Goal: Task Accomplishment & Management: Complete application form

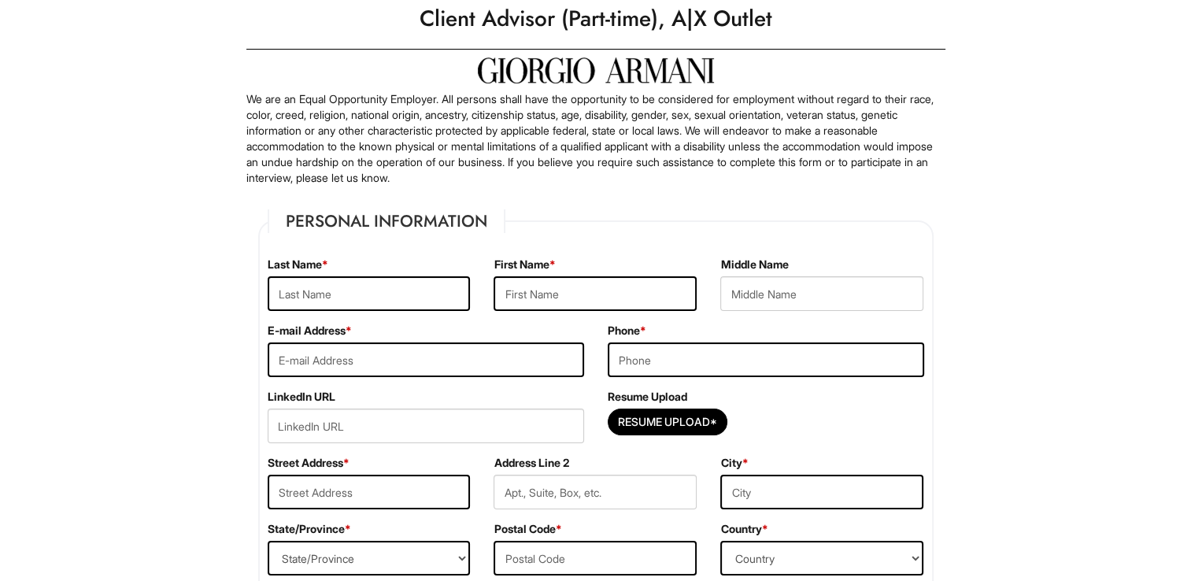
scroll to position [79, 0]
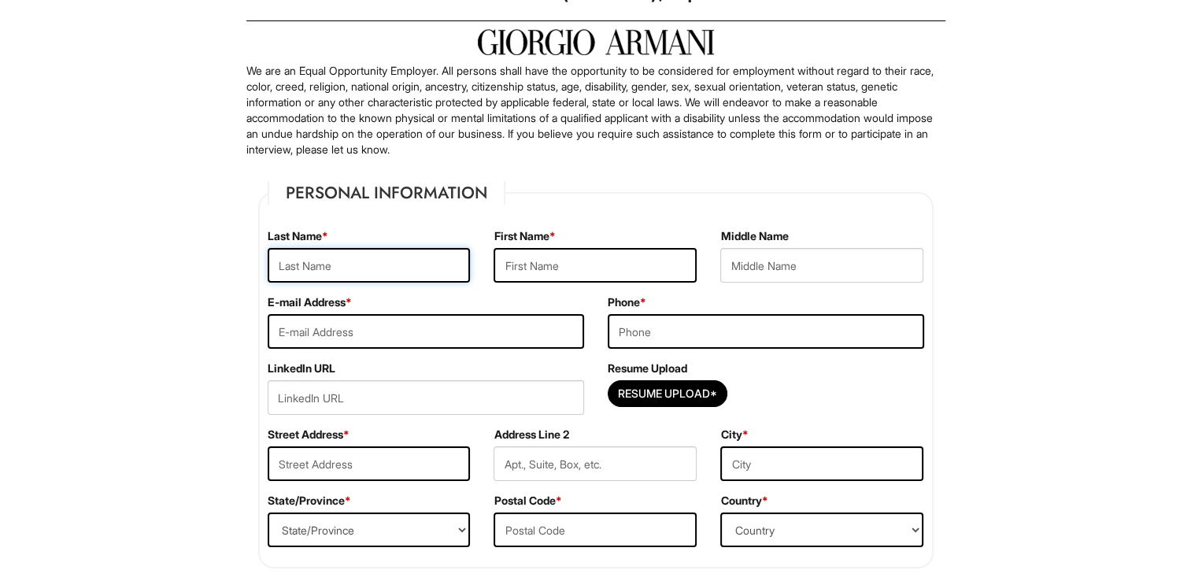
click at [430, 254] on input "text" at bounding box center [369, 265] width 203 height 35
type input "Batres"
type input "Liliana"
type input "lilianabatres1717@gmail.com"
type input "3128135391"
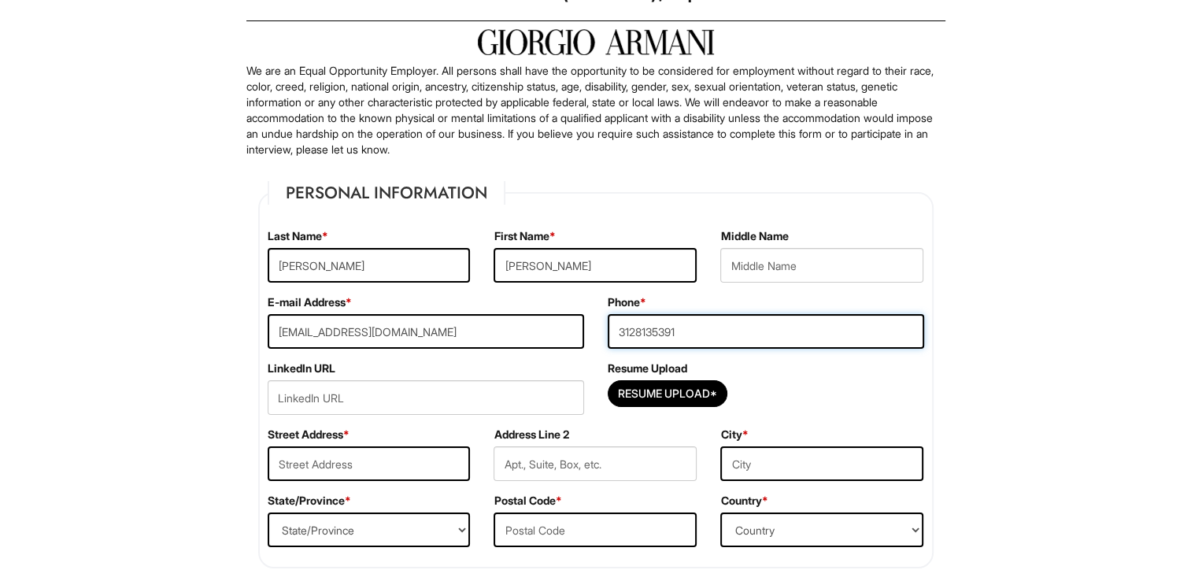
type input "2855 N Luna Ave"
type input "Chicago, Illinois, United States"
select select "IL"
type input "60641"
select select "United States of America"
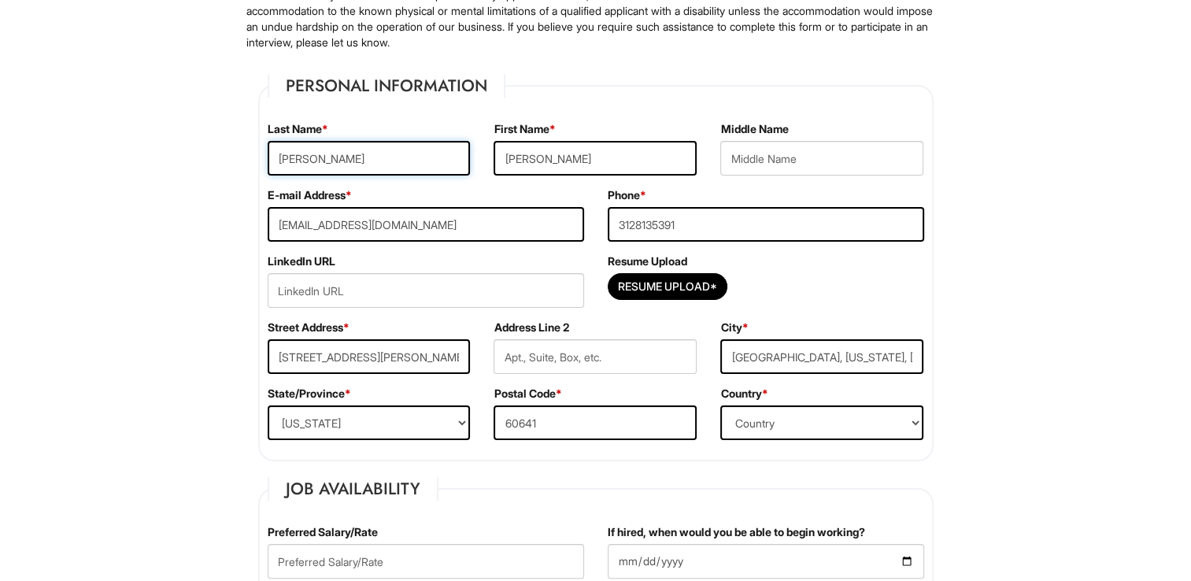
scroll to position [315, 0]
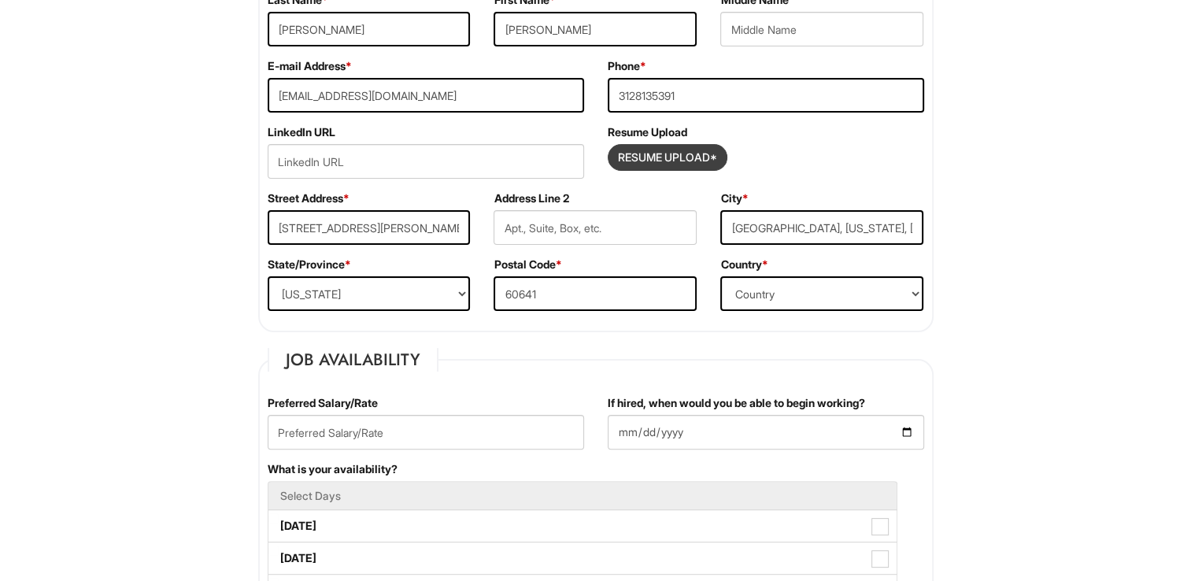
click at [695, 155] on input "Resume Upload*" at bounding box center [667, 157] width 118 height 25
type input "C:\fakepath\Liliana Batres- COS UPDATED Cyber.docx"
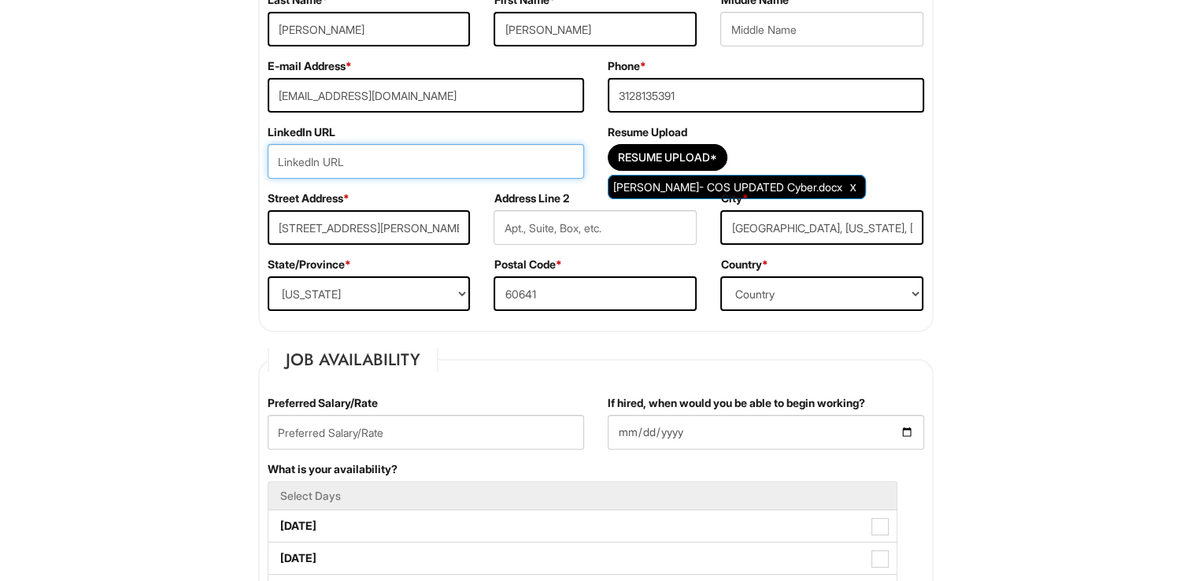
click at [438, 159] on input "url" at bounding box center [426, 161] width 316 height 35
paste input "https://www.linkedin.com/in/liliana-batres-693a0689/"
type input "https://www.linkedin.com/in/liliana-batres-693a0689/"
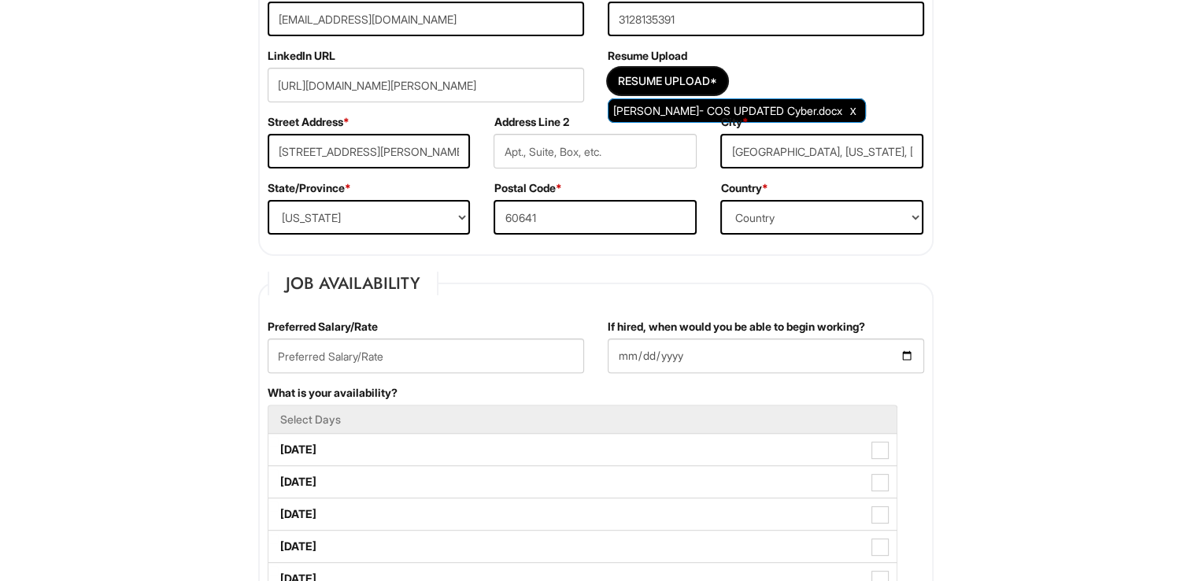
scroll to position [472, 0]
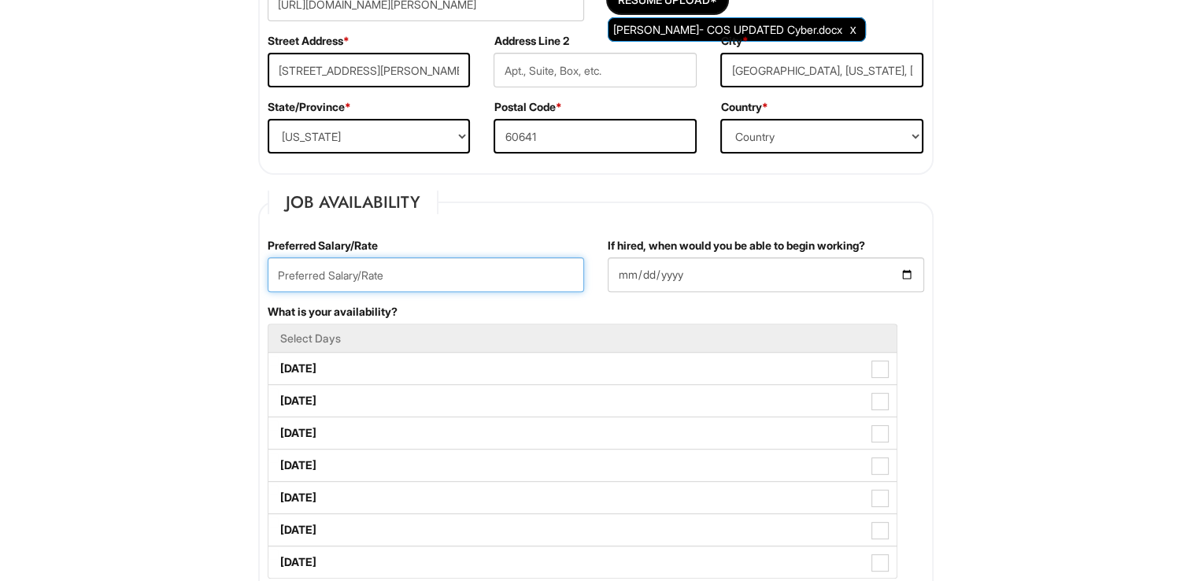
click at [398, 274] on input "text" at bounding box center [426, 274] width 316 height 35
type input "17"
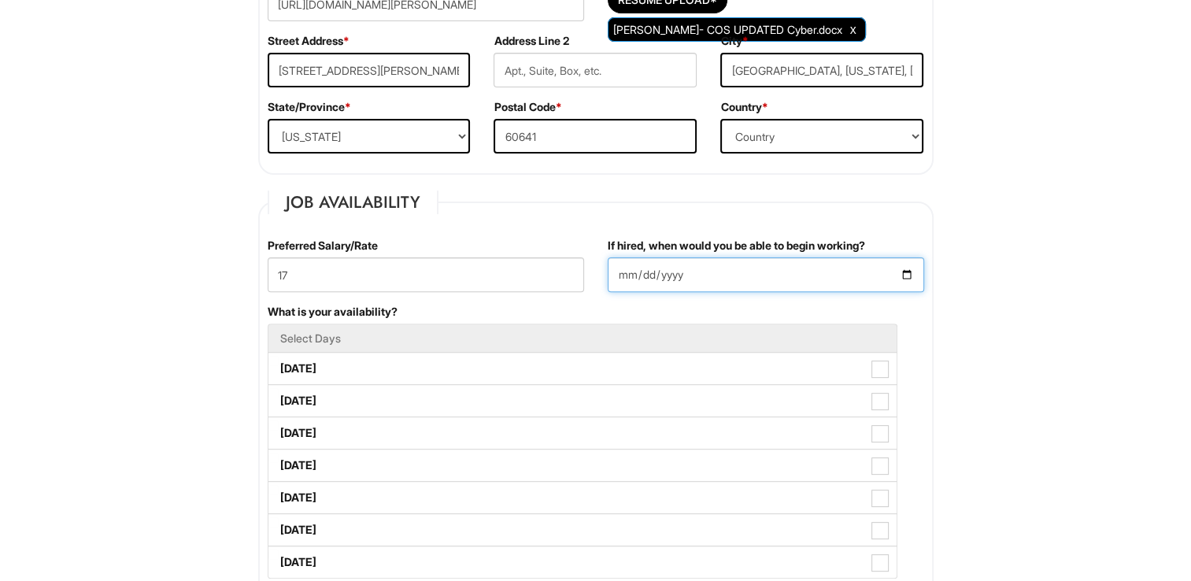
click at [903, 272] on input "If hired, when would you be able to begin working?" at bounding box center [765, 274] width 316 height 35
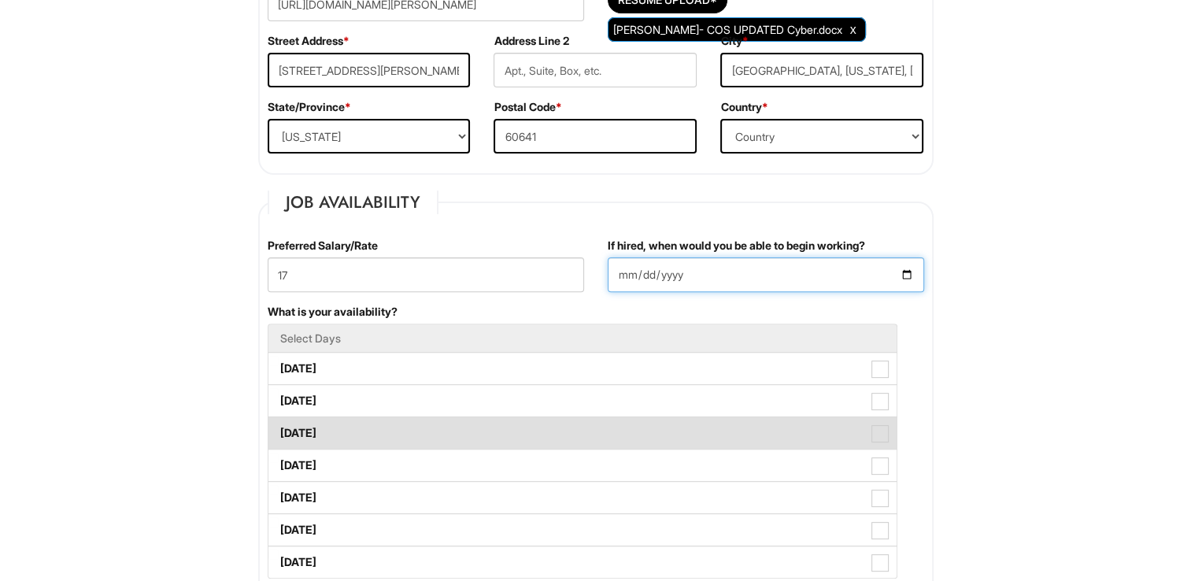
type input "2025-09-08"
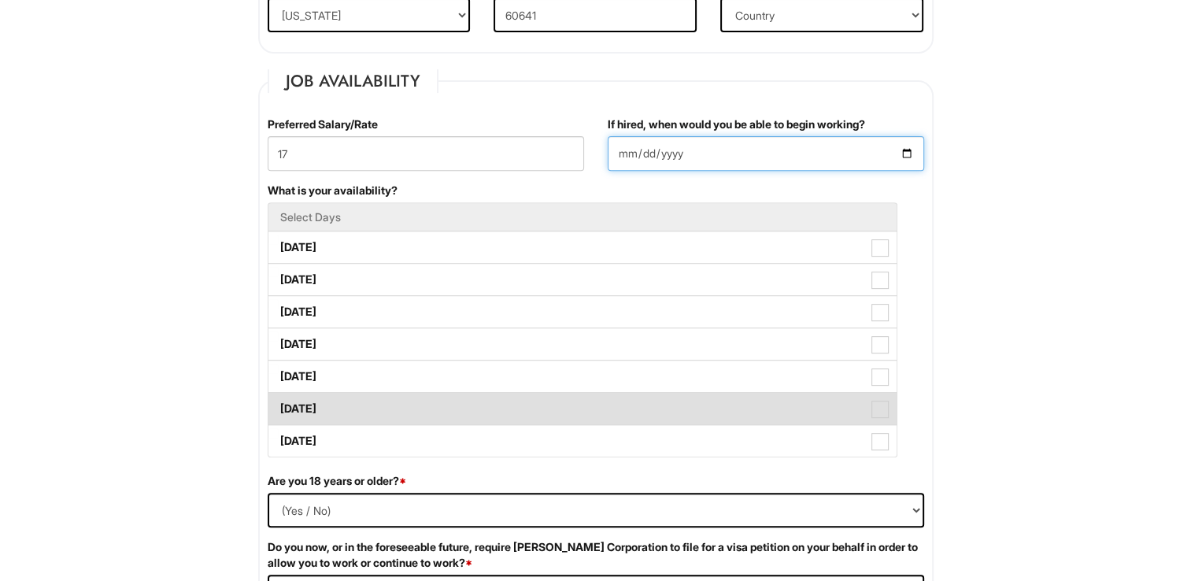
scroll to position [630, 0]
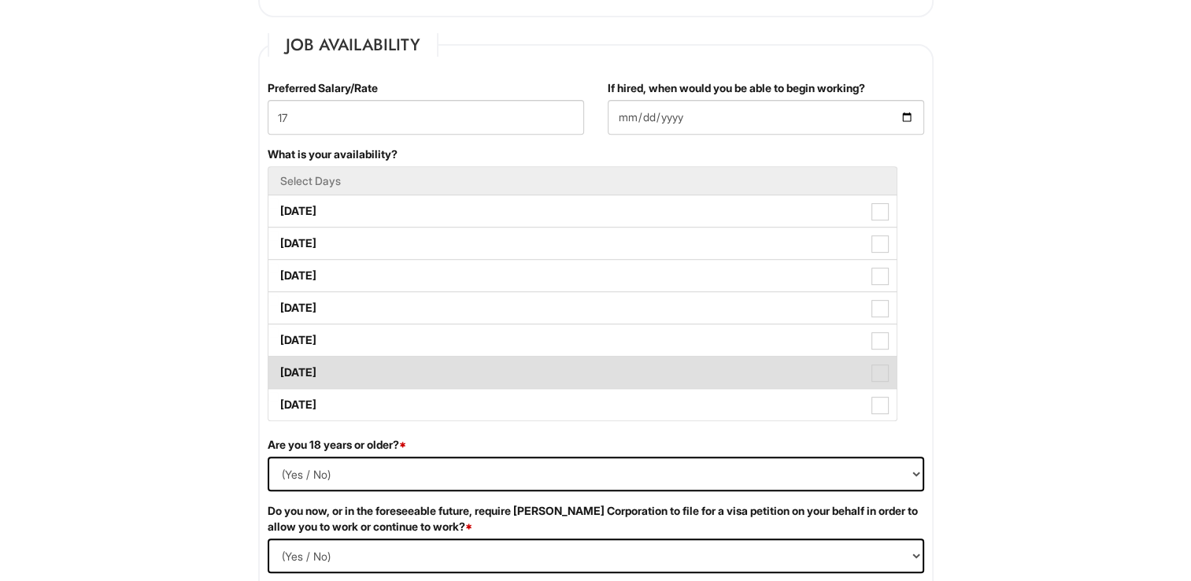
click at [343, 372] on label "Saturday" at bounding box center [582, 371] width 628 height 31
click at [279, 370] on Available_Saturday "Saturday" at bounding box center [273, 365] width 10 height 10
checkbox Available_Saturday "true"
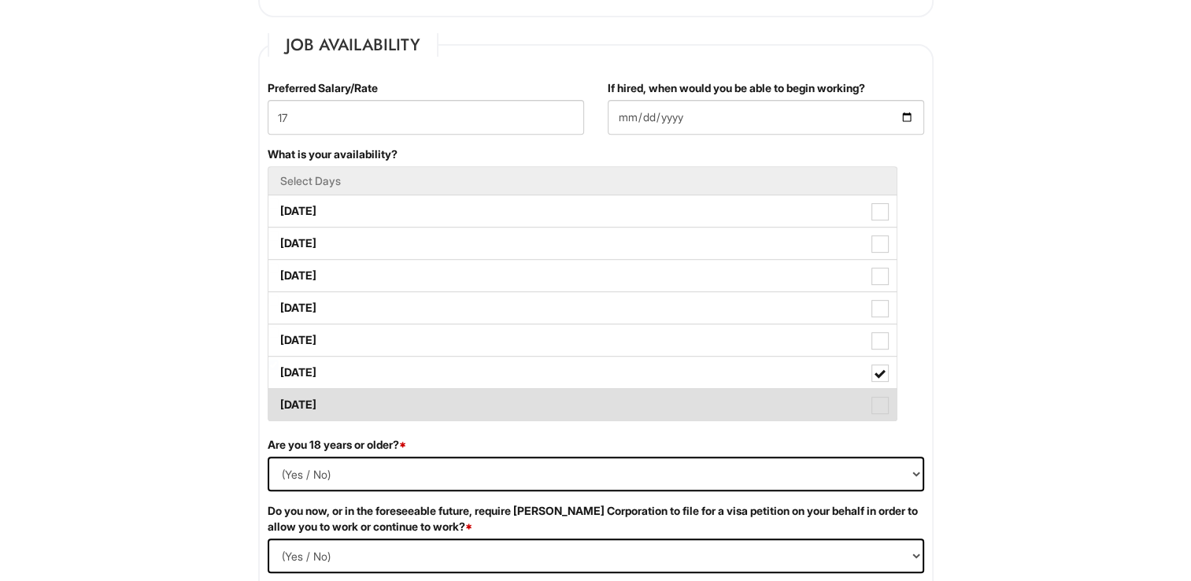
click at [343, 394] on label "Sunday" at bounding box center [582, 404] width 628 height 31
click at [279, 394] on Available_Sunday "Sunday" at bounding box center [273, 397] width 10 height 10
checkbox Available_Sunday "true"
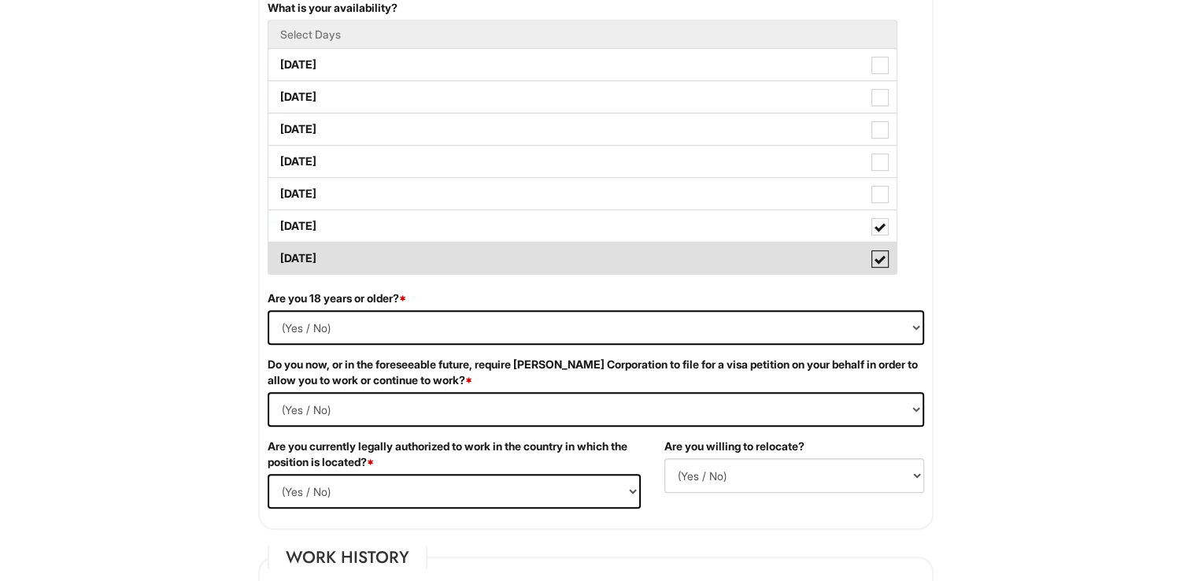
scroll to position [787, 0]
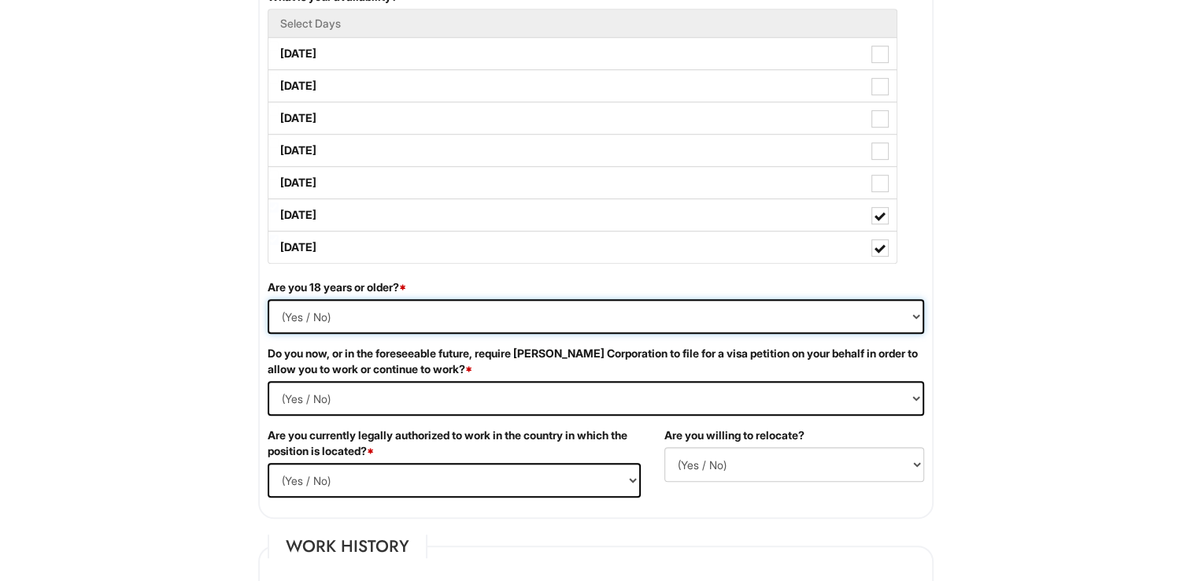
click at [390, 312] on select "(Yes / No) Yes No" at bounding box center [596, 316] width 656 height 35
select select "Yes"
click at [268, 299] on select "(Yes / No) Yes No" at bounding box center [596, 316] width 656 height 35
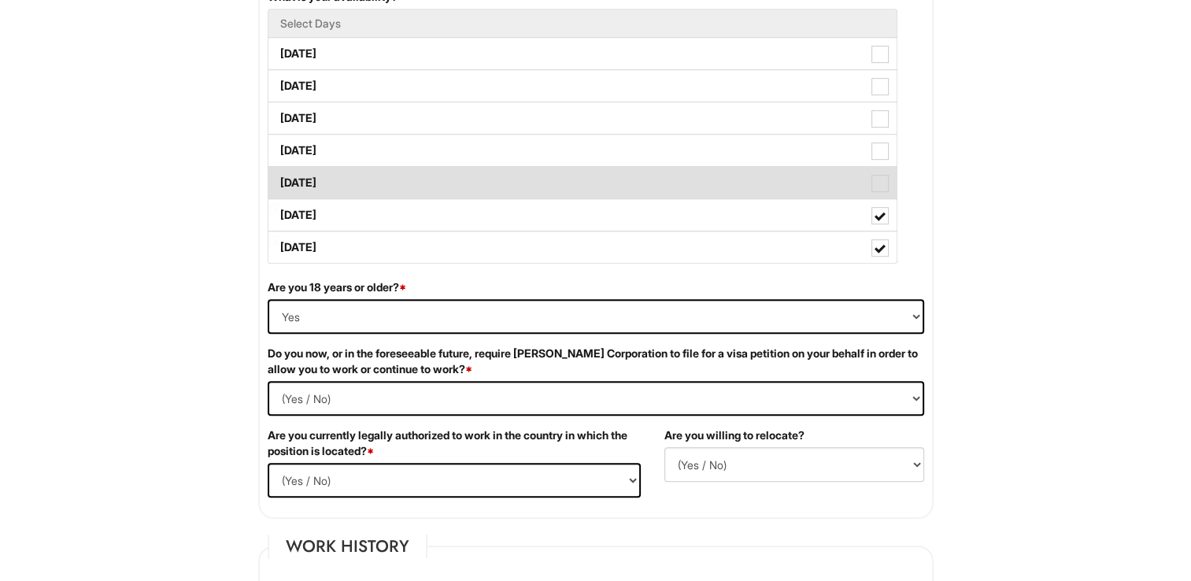
click at [875, 185] on span at bounding box center [879, 183] width 17 height 17
click at [279, 180] on Available_Friday "Friday" at bounding box center [273, 175] width 10 height 10
checkbox Available_Friday "true"
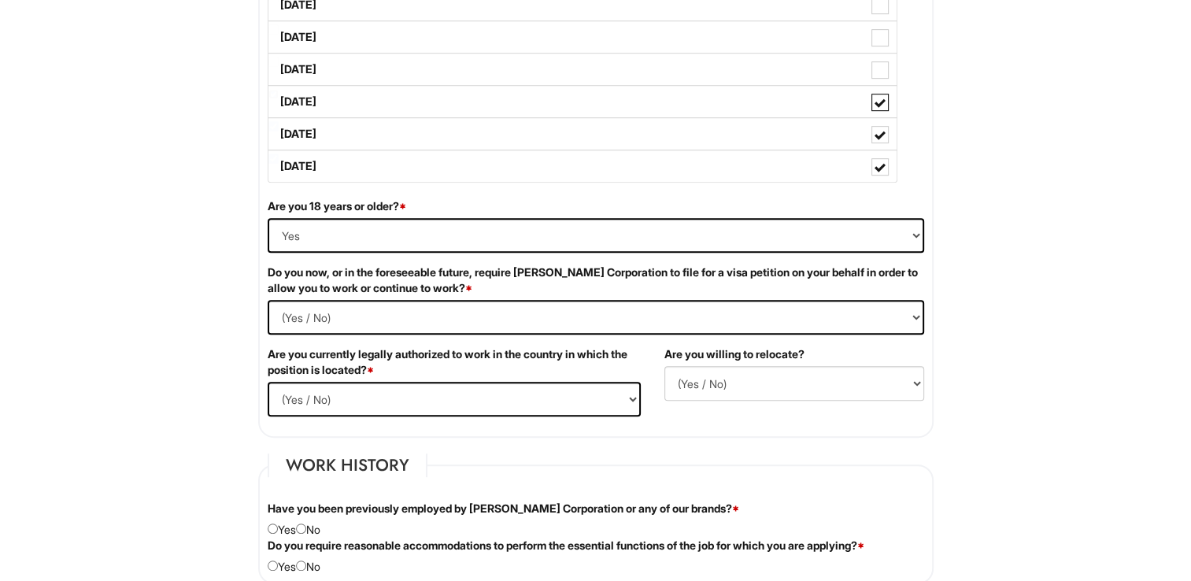
scroll to position [944, 0]
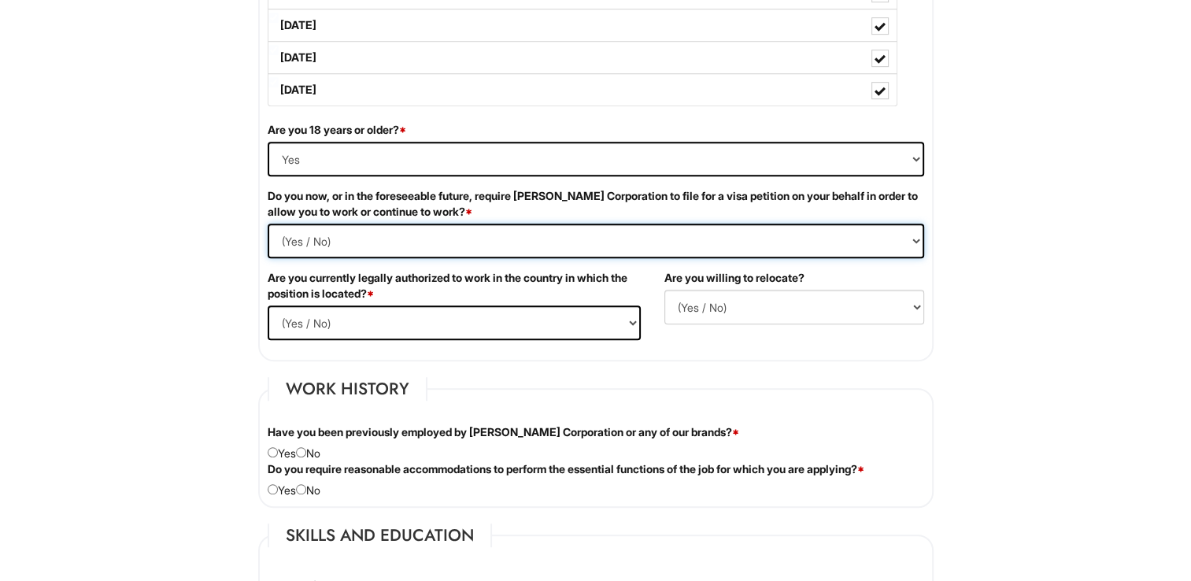
click at [427, 231] on Required "(Yes / No) Yes No" at bounding box center [596, 240] width 656 height 35
select Required "No"
click at [268, 223] on Required "(Yes / No) Yes No" at bounding box center [596, 240] width 656 height 35
click at [423, 322] on select "(Yes / No) Yes No" at bounding box center [454, 322] width 373 height 35
select select "Yes"
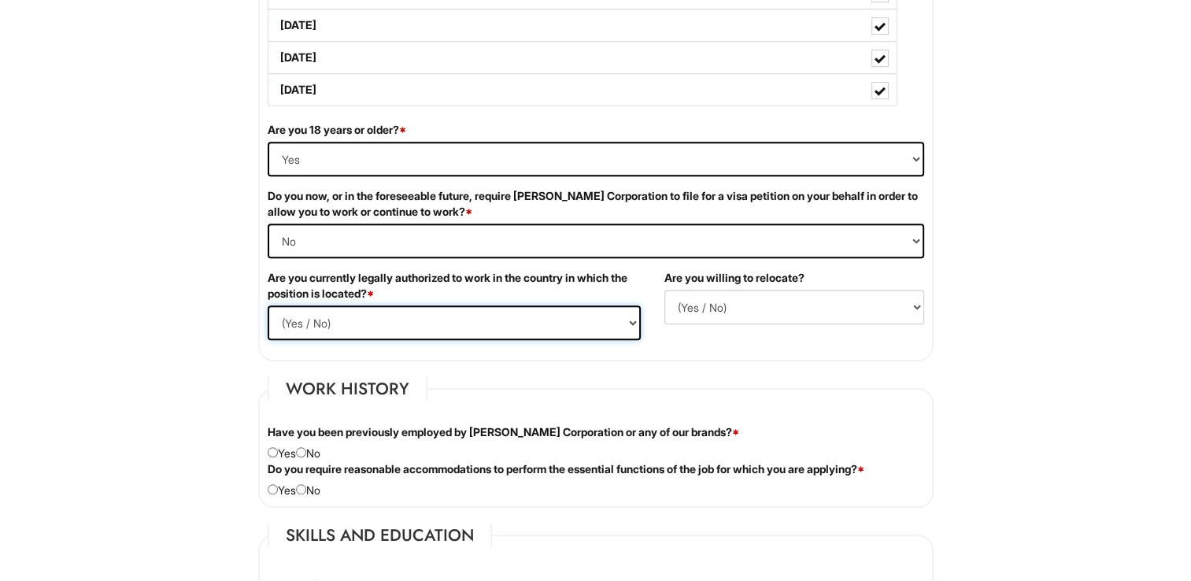
click at [268, 305] on select "(Yes / No) Yes No" at bounding box center [454, 322] width 373 height 35
click at [759, 307] on select "(Yes / No) No Yes" at bounding box center [794, 307] width 260 height 35
select select "N"
click at [664, 290] on select "(Yes / No) No Yes" at bounding box center [794, 307] width 260 height 35
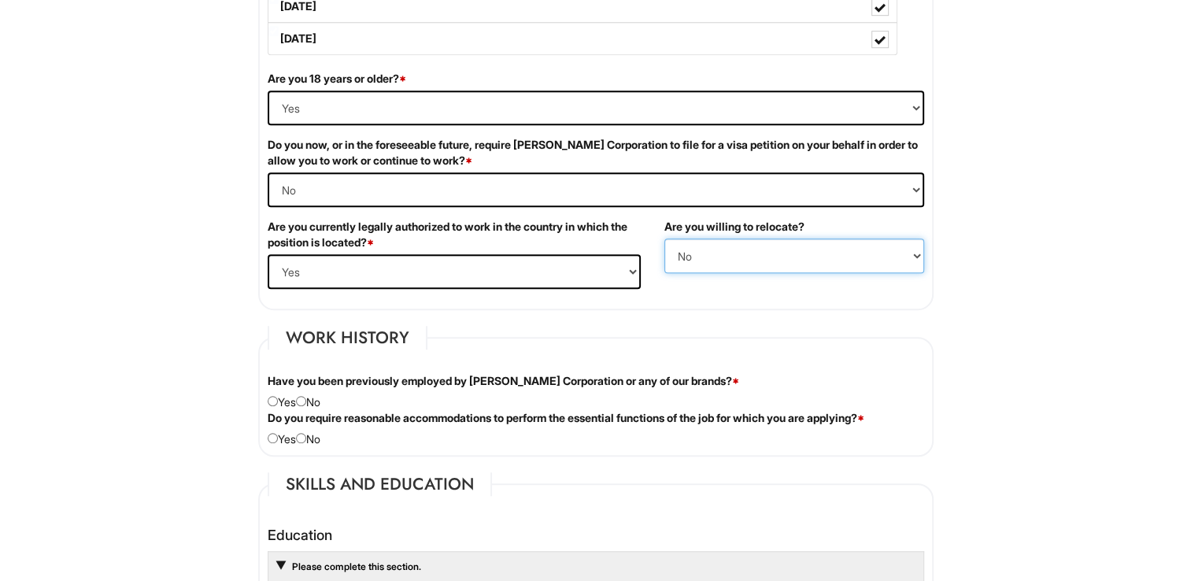
scroll to position [1023, 0]
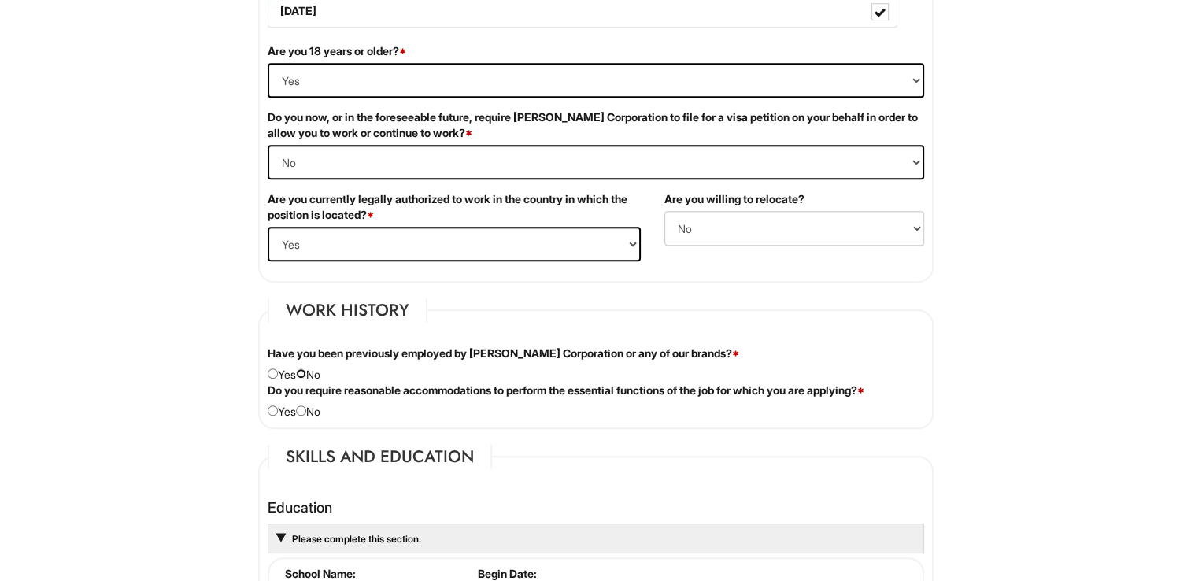
click at [306, 371] on input "radio" at bounding box center [301, 373] width 10 height 10
radio input "true"
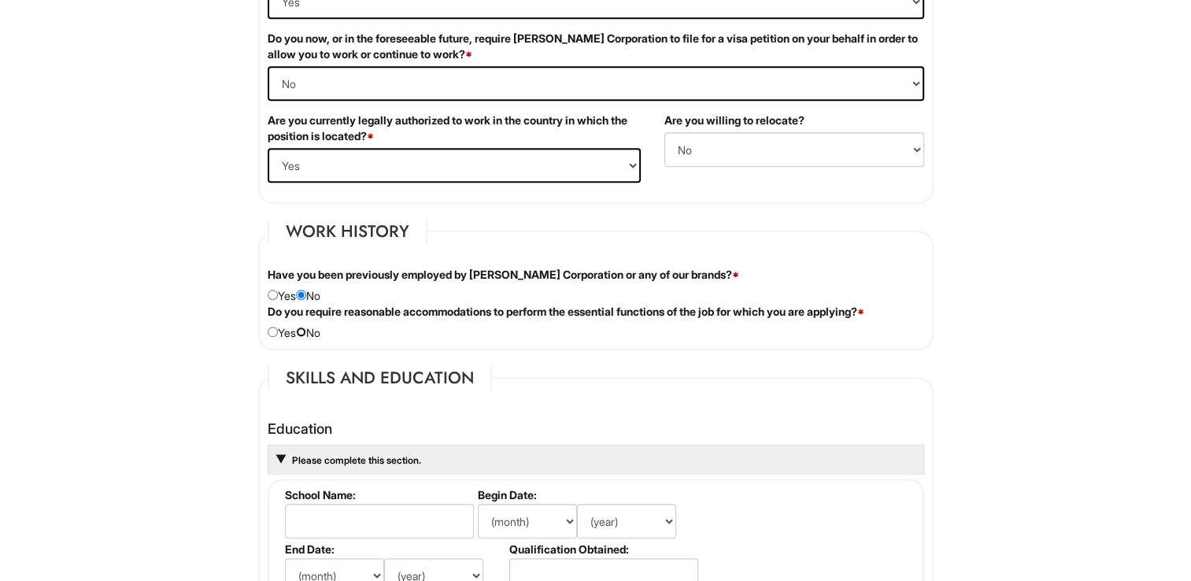
click at [306, 329] on input "radio" at bounding box center [301, 332] width 10 height 10
radio input "true"
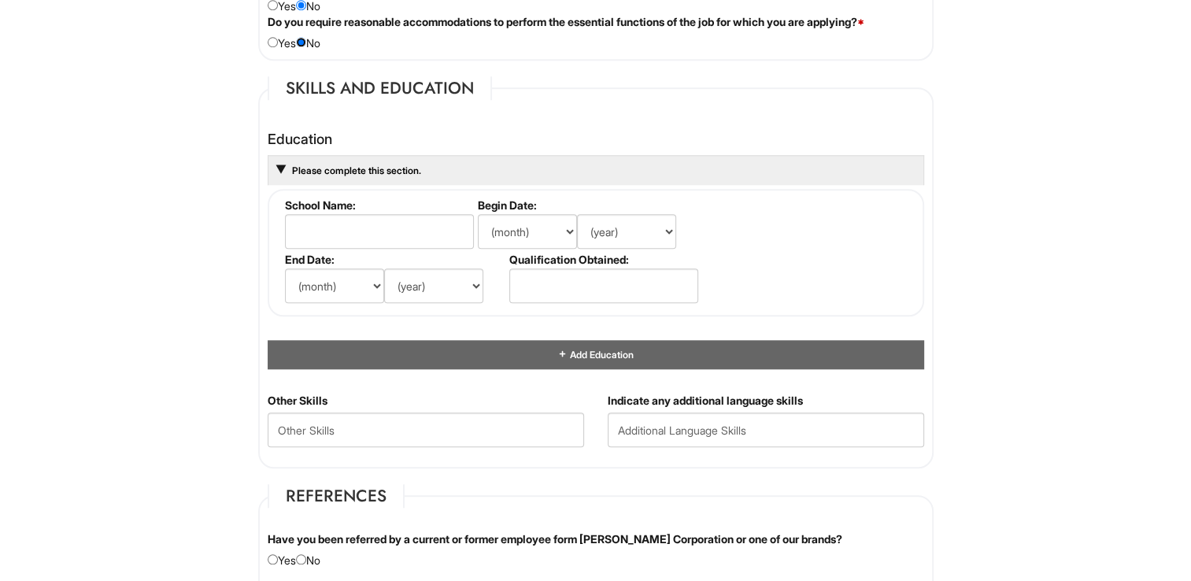
scroll to position [1416, 0]
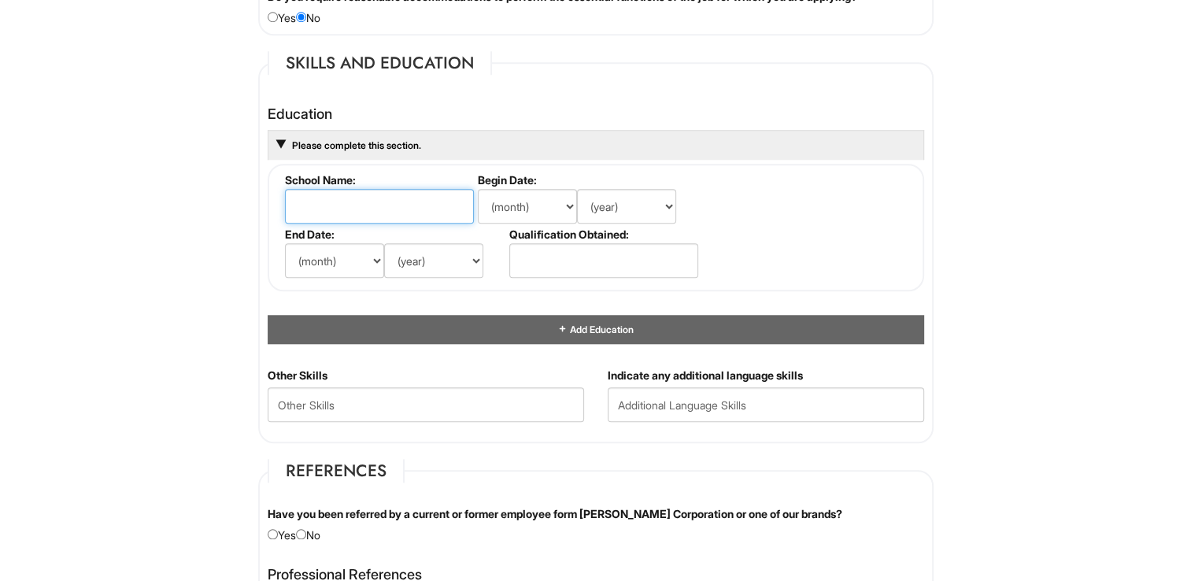
click at [392, 207] on input "text" at bounding box center [379, 206] width 189 height 35
type input "NorthPark University"
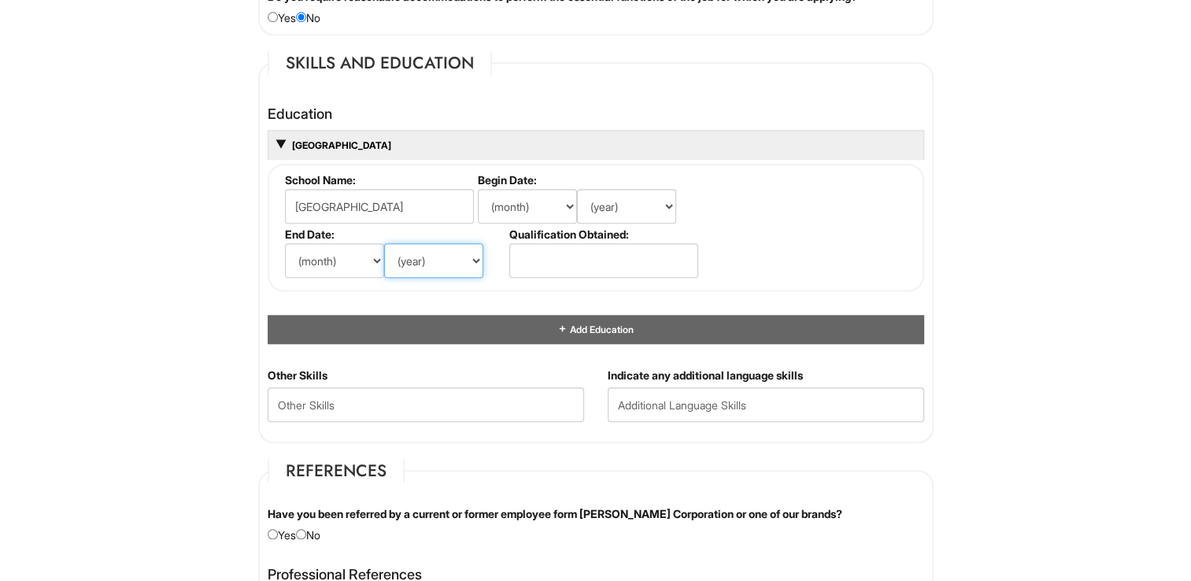
click at [472, 256] on select "(year) 2029 2028 2027 2026 2025 2024 2023 2022 2021 2020 2019 2018 2017 2016 20…" at bounding box center [433, 260] width 99 height 35
select select "2010"
click at [384, 243] on select "(year) 2029 2028 2027 2026 2025 2024 2023 2022 2021 2020 2019 2018 2017 2016 20…" at bounding box center [433, 260] width 99 height 35
click at [374, 257] on select "(month) Jan Feb Mar Apr May Jun Jul Aug Sep Oct Nov Dec" at bounding box center [334, 260] width 99 height 35
select select "5"
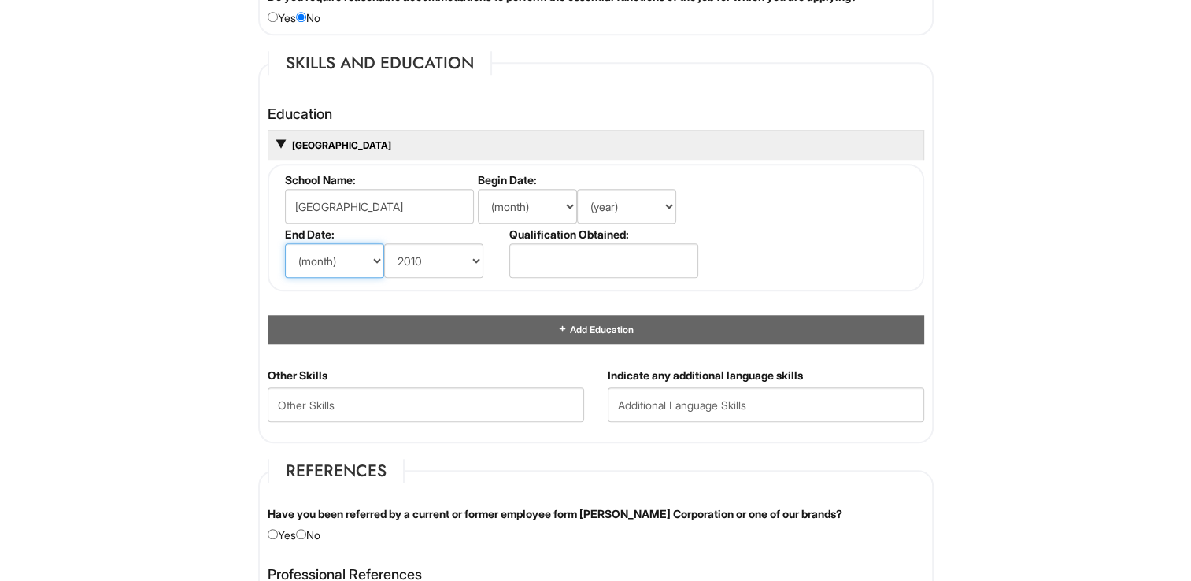
click at [285, 243] on select "(month) Jan Feb Mar Apr May Jun Jul Aug Sep Oct Nov Dec" at bounding box center [334, 260] width 99 height 35
click at [588, 254] on input "text" at bounding box center [603, 260] width 189 height 35
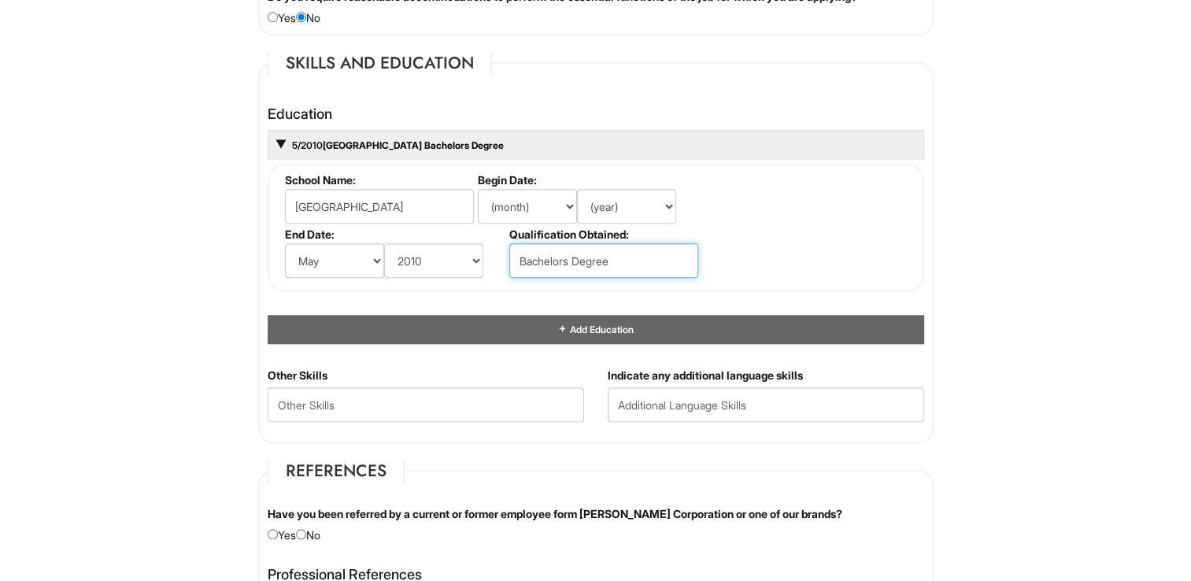
click at [663, 272] on input "Bachelors Degree" at bounding box center [603, 260] width 189 height 35
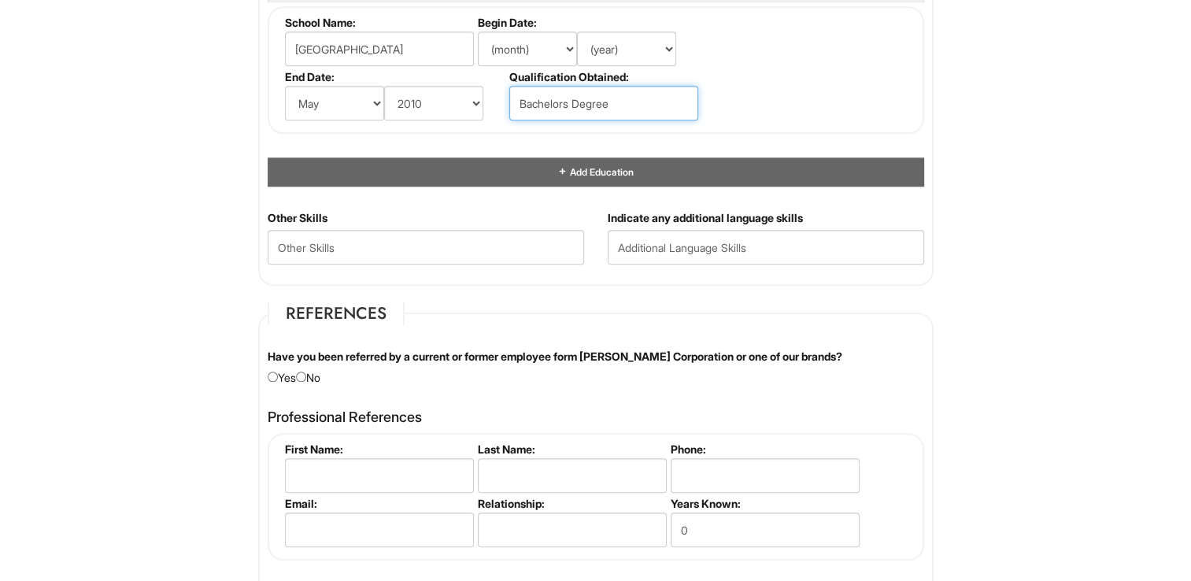
scroll to position [1731, 0]
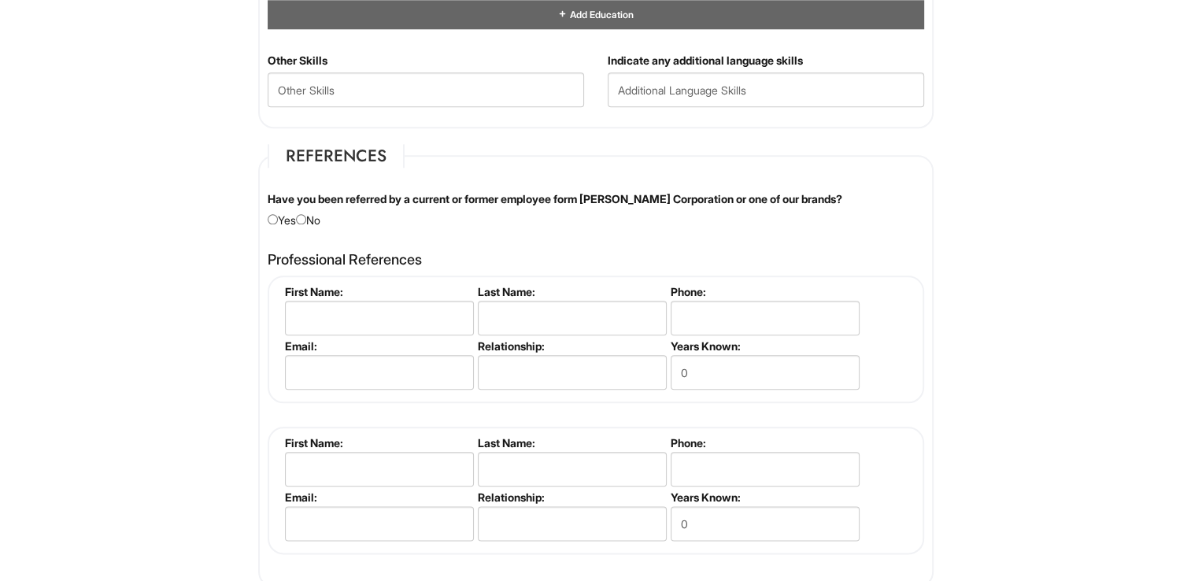
type input "Bachelors Degree"
click at [306, 214] on input "radio" at bounding box center [301, 219] width 10 height 10
radio input "true"
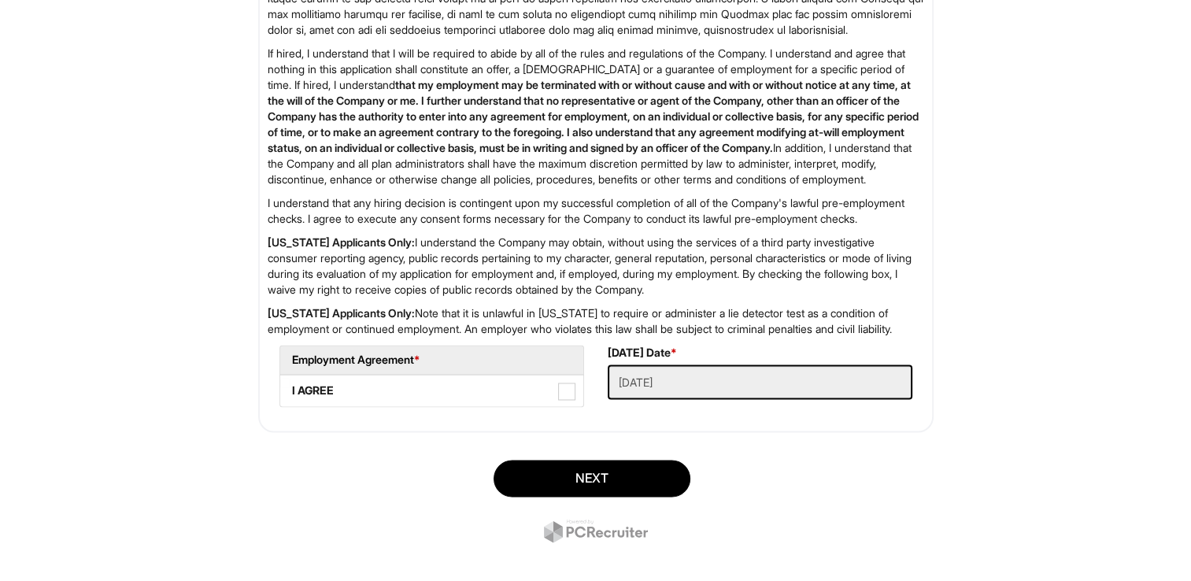
scroll to position [2468, 0]
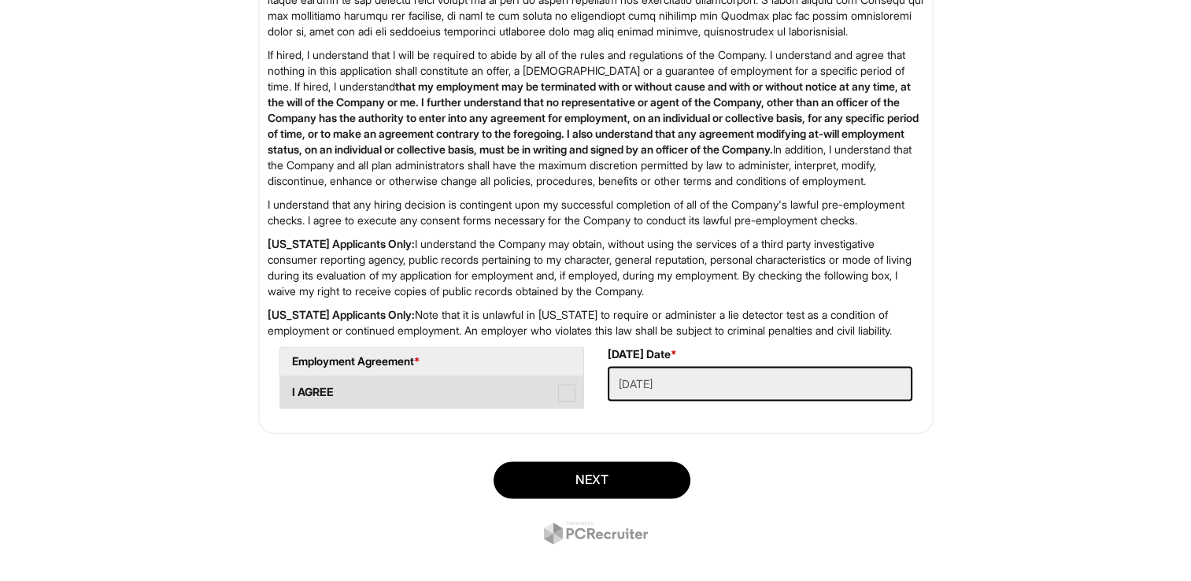
click at [565, 401] on span at bounding box center [566, 392] width 17 height 17
click at [290, 390] on AGREE "I AGREE" at bounding box center [285, 384] width 10 height 10
checkbox AGREE "true"
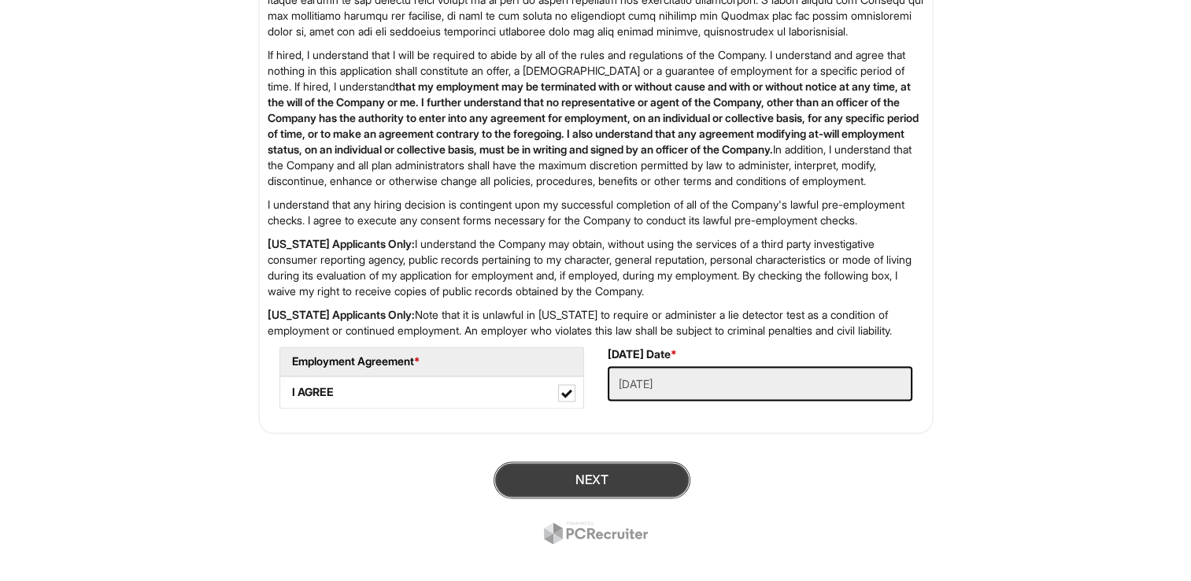
click at [620, 498] on button "Next" at bounding box center [591, 479] width 197 height 37
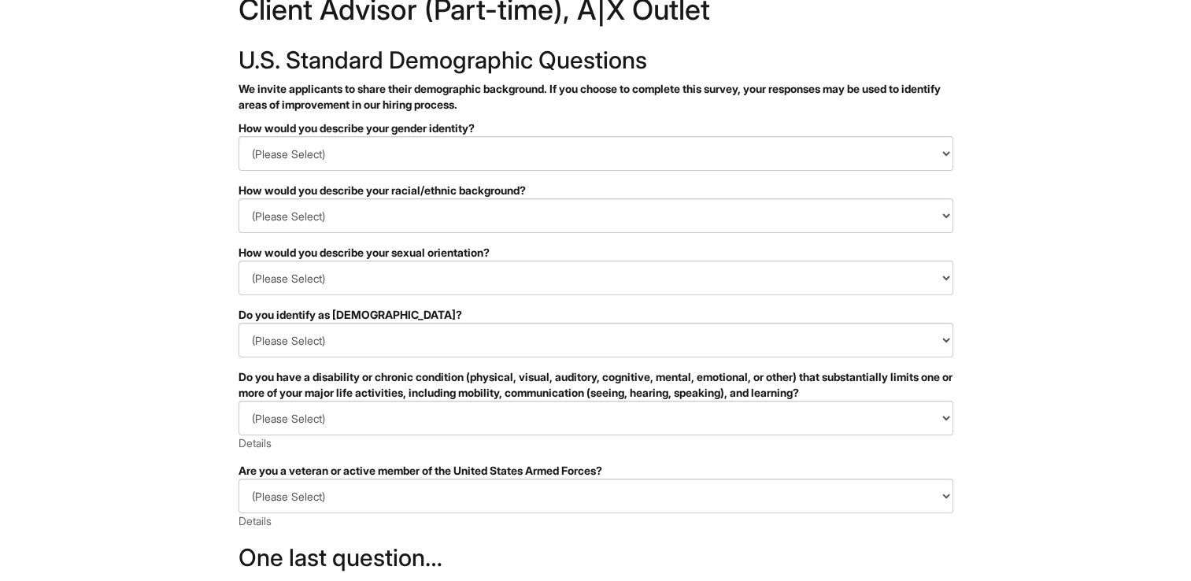
scroll to position [79, 0]
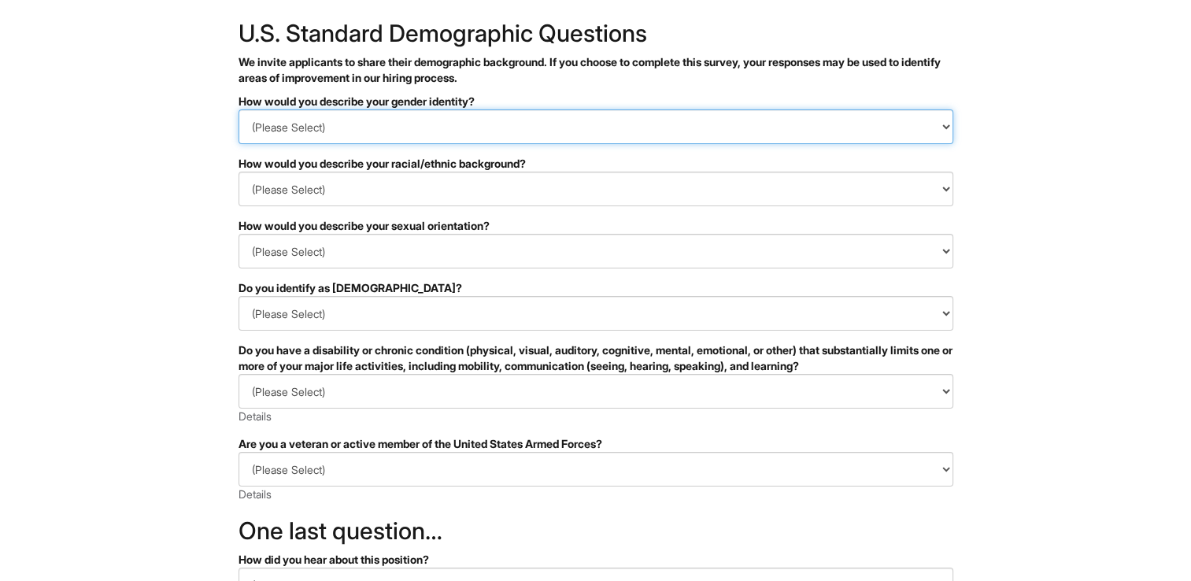
click at [475, 127] on select "(Please Select) Man Woman [DEMOGRAPHIC_DATA] I prefer to self-describe I don't …" at bounding box center [595, 126] width 714 height 35
select select "Woman"
click at [238, 109] on select "(Please Select) Man Woman [DEMOGRAPHIC_DATA] I prefer to self-describe I don't …" at bounding box center [595, 126] width 714 height 35
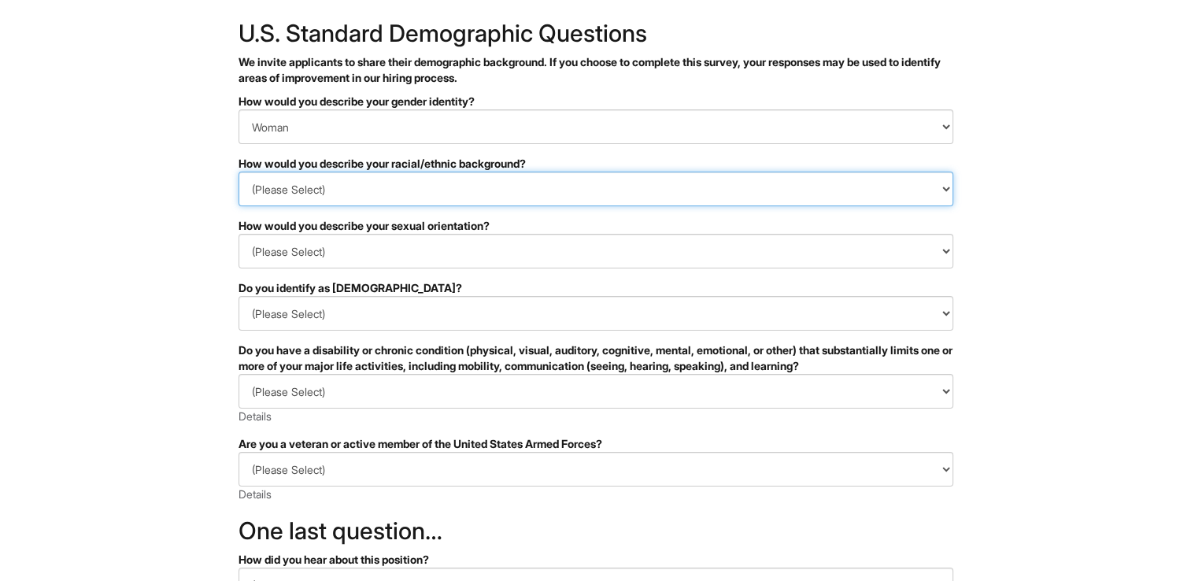
click at [364, 191] on select "(Please Select) [DEMOGRAPHIC_DATA] or of [DEMOGRAPHIC_DATA] descent [DEMOGRAPHI…" at bounding box center [595, 189] width 714 height 35
select select "Hispanic, Latinx or of Spanish Origin"
click at [238, 172] on select "(Please Select) [DEMOGRAPHIC_DATA] or of [DEMOGRAPHIC_DATA] descent [DEMOGRAPHI…" at bounding box center [595, 189] width 714 height 35
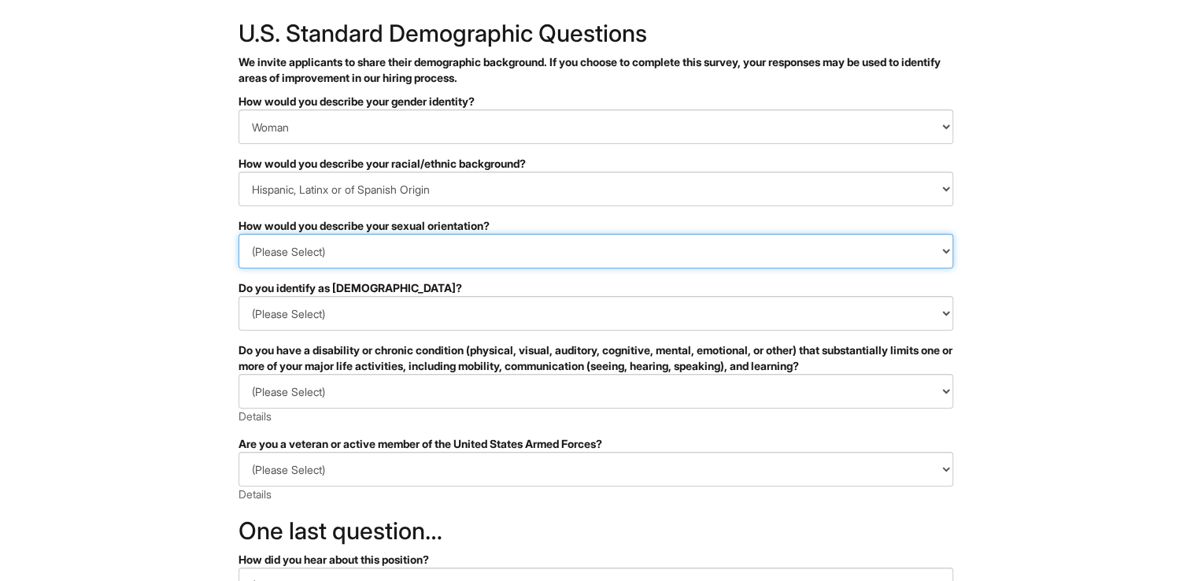
click at [364, 253] on select "(Please Select) [DEMOGRAPHIC_DATA] [DEMOGRAPHIC_DATA] and/or [DEMOGRAPHIC_DATA]…" at bounding box center [595, 251] width 714 height 35
select select "[DEMOGRAPHIC_DATA]"
click at [238, 234] on select "(Please Select) [DEMOGRAPHIC_DATA] [DEMOGRAPHIC_DATA] and/or [DEMOGRAPHIC_DATA]…" at bounding box center [595, 251] width 714 height 35
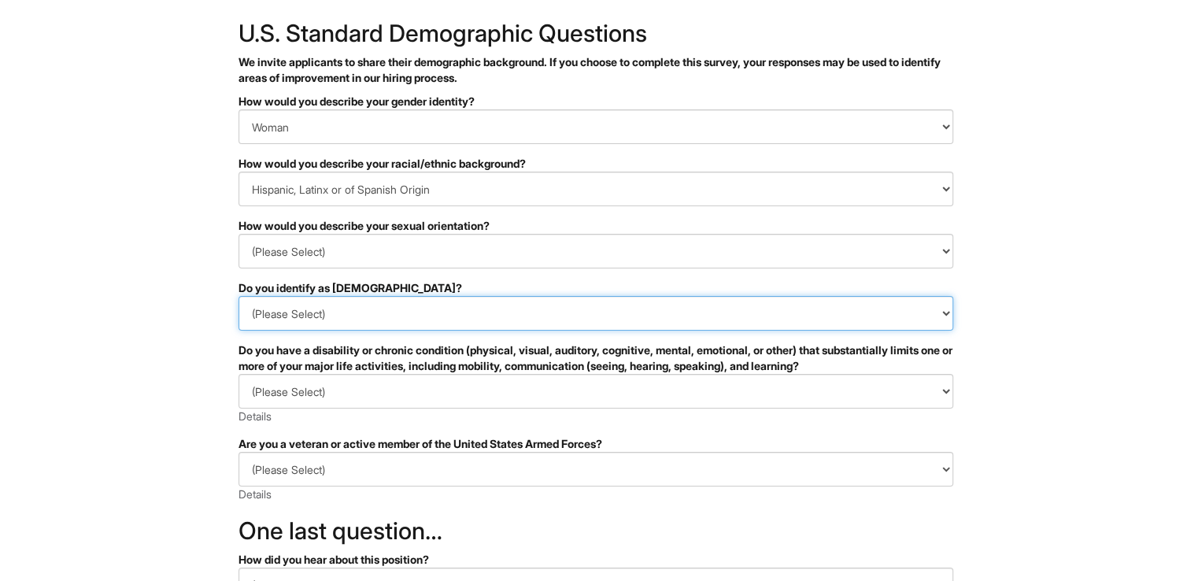
click at [338, 318] on select "(Please Select) Yes No I prefer to self-describe I don't wish to answer" at bounding box center [595, 313] width 714 height 35
select select "No"
click at [238, 296] on select "(Please Select) Yes No I prefer to self-describe I don't wish to answer" at bounding box center [595, 313] width 714 height 35
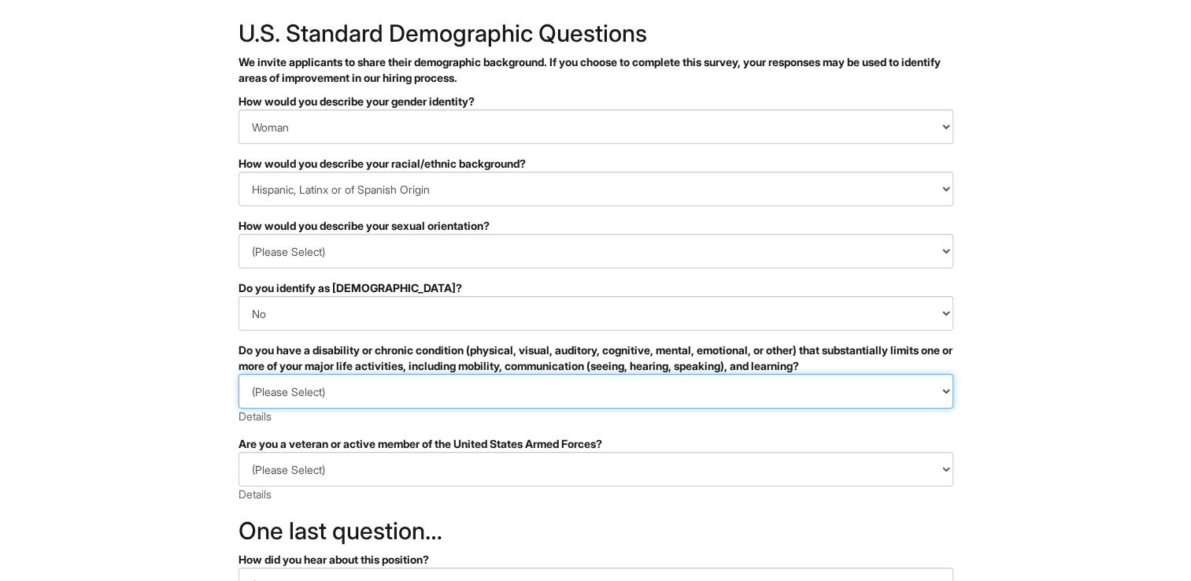
click at [340, 392] on select "(Please Select) YES, I HAVE A DISABILITY (or previously had a disability) NO, I…" at bounding box center [595, 391] width 714 height 35
select select "NO, I DON'T HAVE A DISABILITY"
click at [238, 374] on select "(Please Select) YES, I HAVE A DISABILITY (or previously had a disability) NO, I…" at bounding box center [595, 391] width 714 height 35
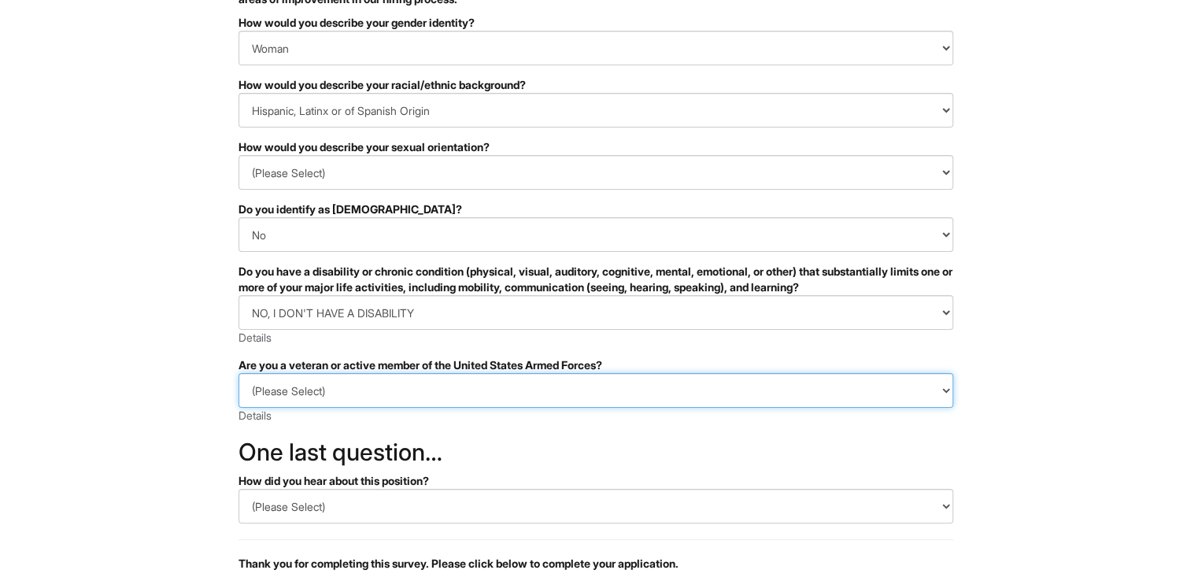
click at [345, 388] on select "(Please Select) I IDENTIFY AS ONE OR MORE OF THE CLASSIFICATIONS OF PROTECTED V…" at bounding box center [595, 390] width 714 height 35
select select "I AM NOT A PROTECTED VETERAN"
click at [238, 373] on select "(Please Select) I IDENTIFY AS ONE OR MORE OF THE CLASSIFICATIONS OF PROTECTED V…" at bounding box center [595, 390] width 714 height 35
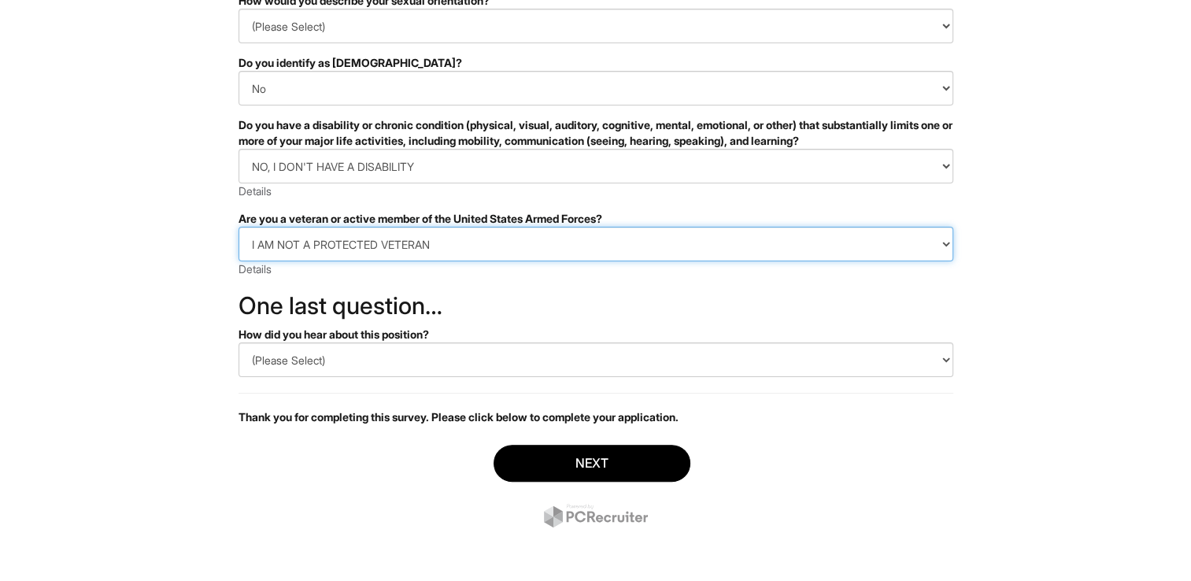
scroll to position [305, 0]
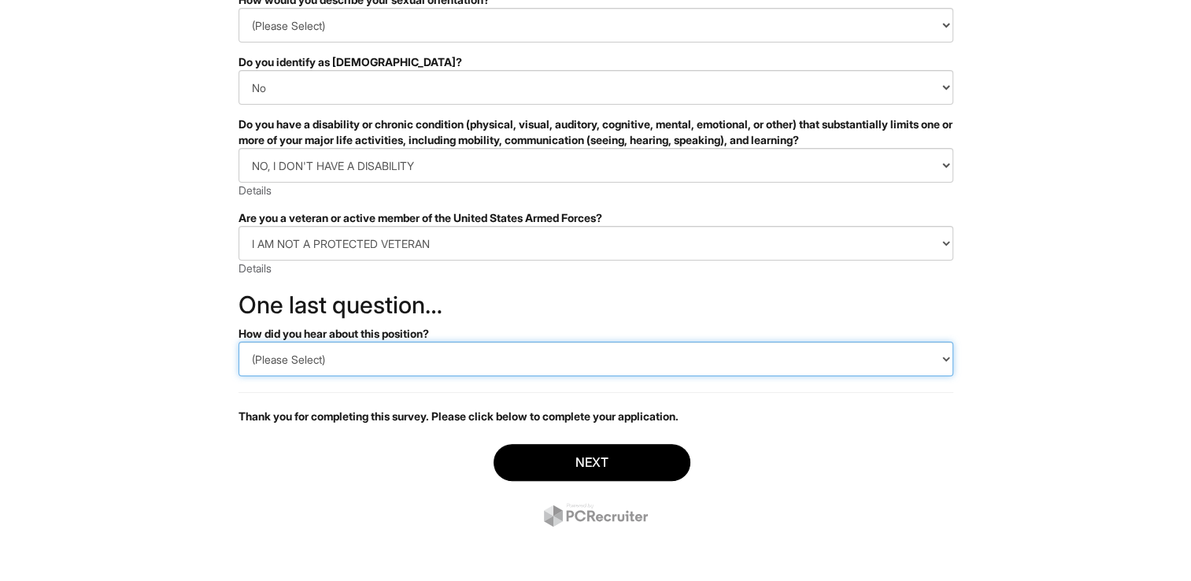
click at [388, 360] on select "(Please Select) CareerBuilder Indeed LinkedIn Monster Referral Other" at bounding box center [595, 359] width 714 height 35
select select "Indeed"
click at [238, 342] on select "(Please Select) CareerBuilder Indeed LinkedIn Monster Referral Other" at bounding box center [595, 359] width 714 height 35
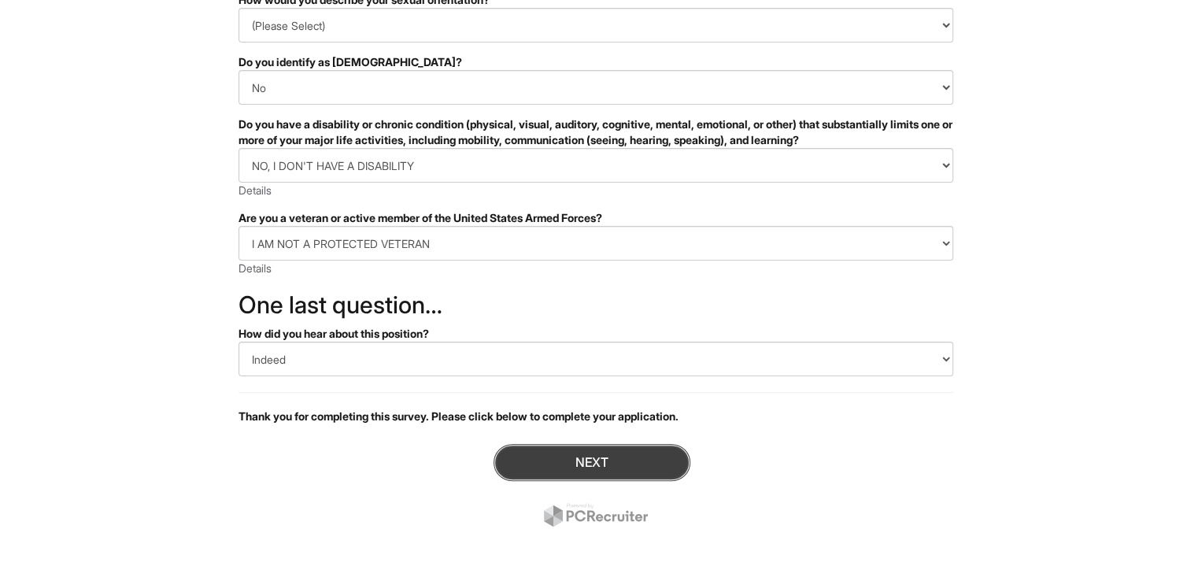
click at [607, 453] on button "Next" at bounding box center [591, 462] width 197 height 37
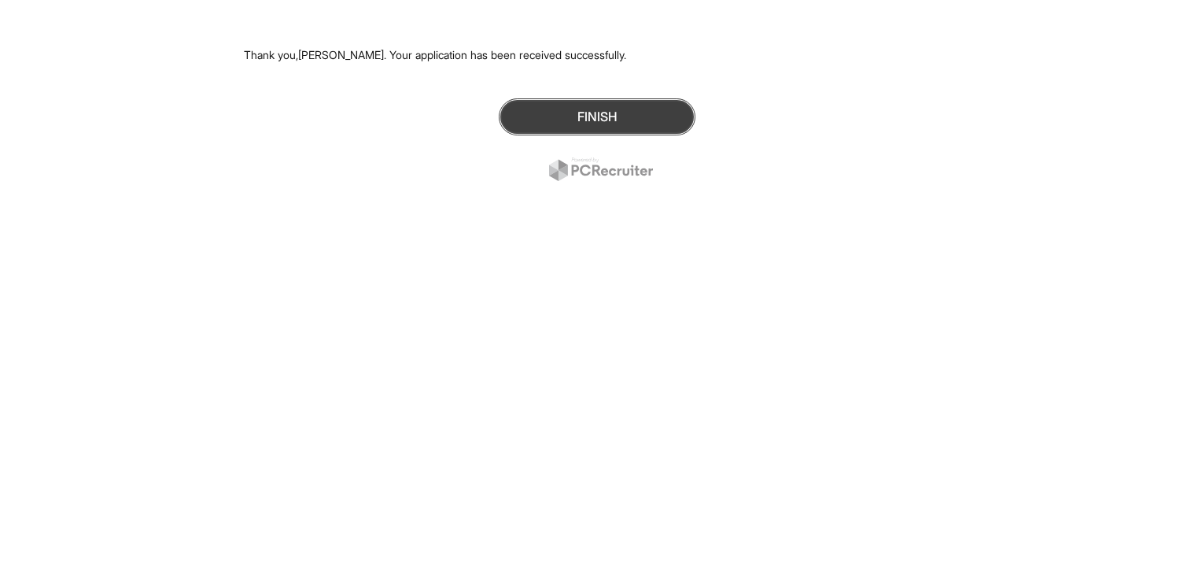
click at [629, 120] on button "Finish" at bounding box center [597, 116] width 197 height 37
